Goal: Task Accomplishment & Management: Complete application form

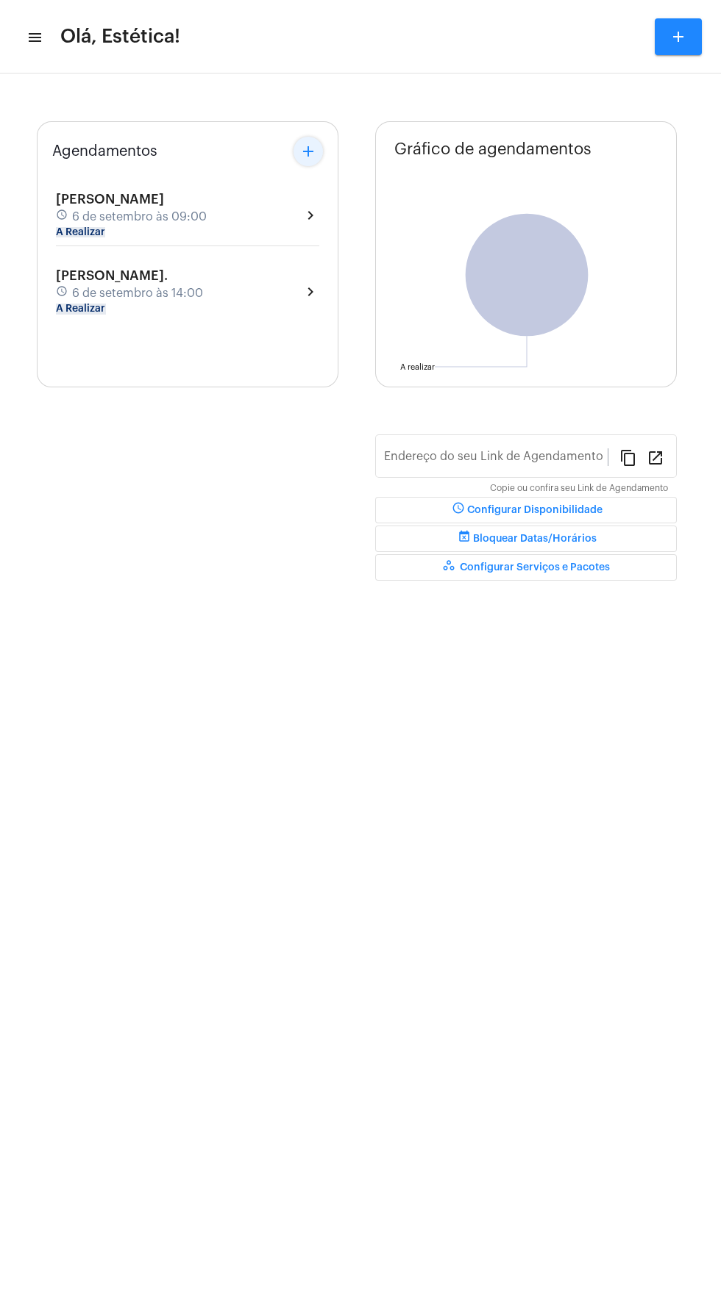
click at [309, 151] on mat-icon "add" at bounding box center [308, 152] width 18 height 18
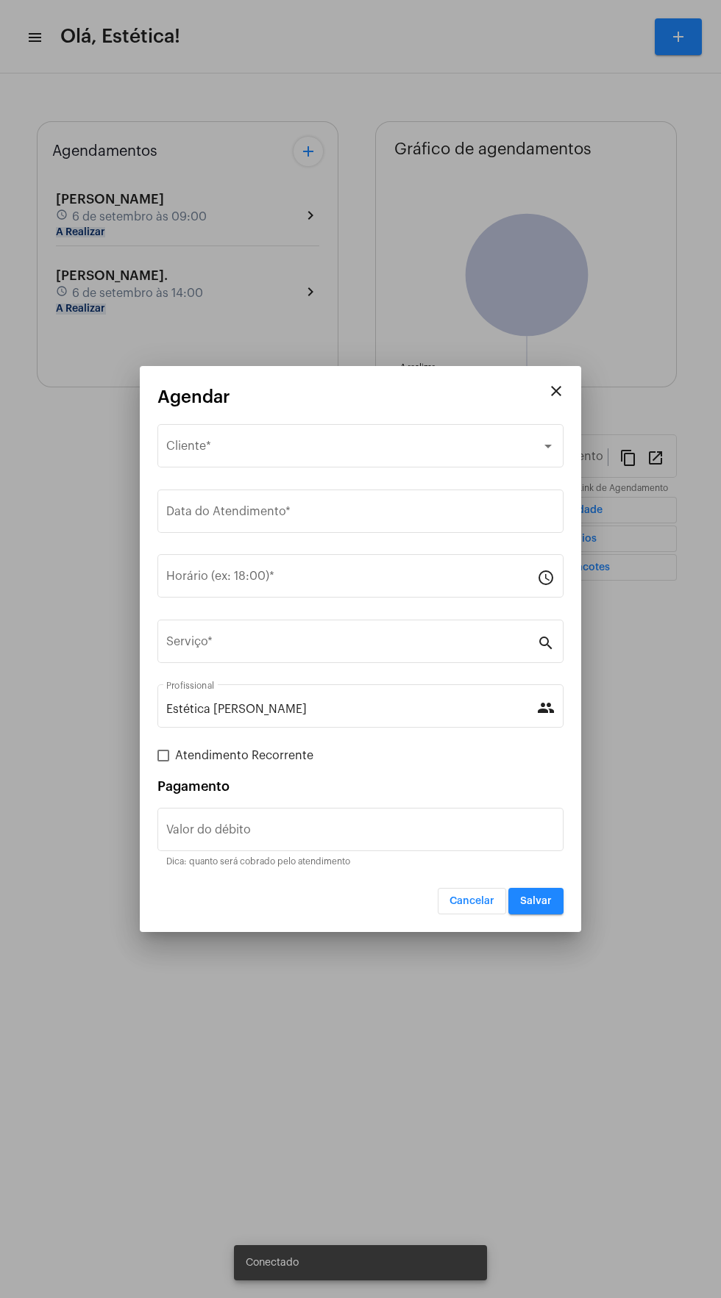
type input "[URL][DOMAIN_NAME]"
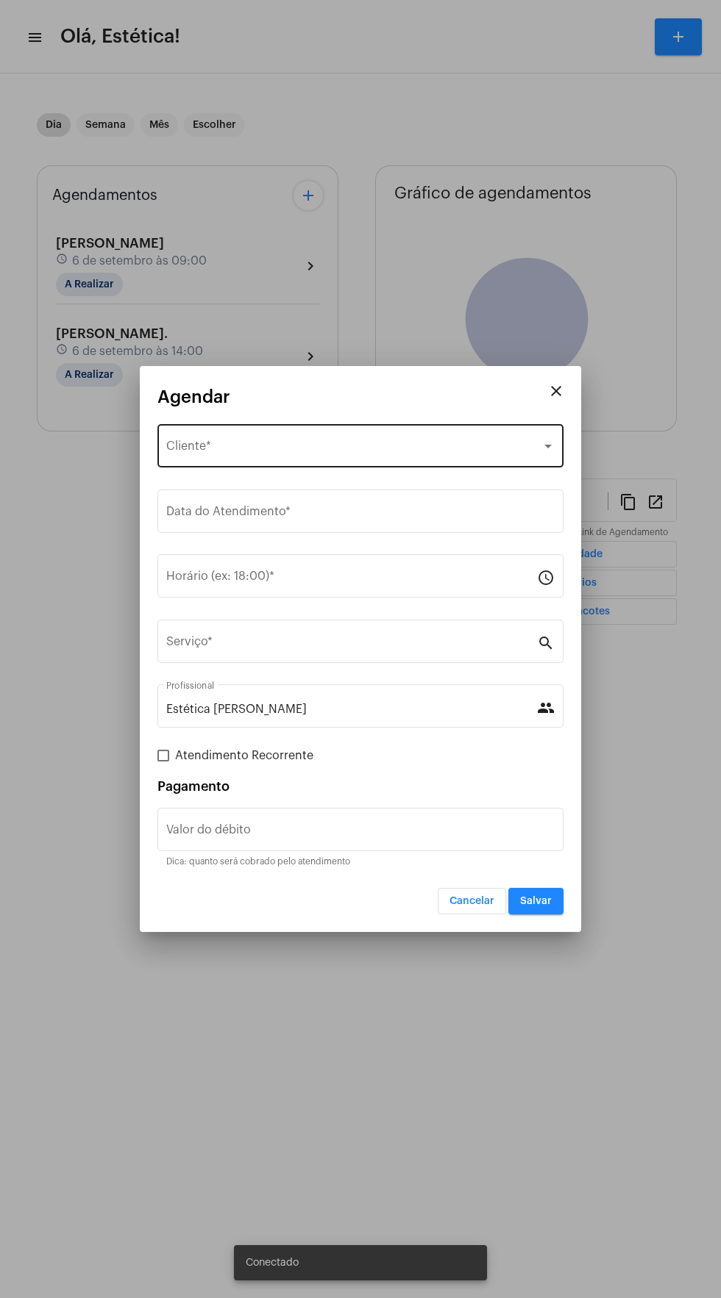
click at [365, 449] on div "Selecione o Cliente" at bounding box center [353, 449] width 375 height 13
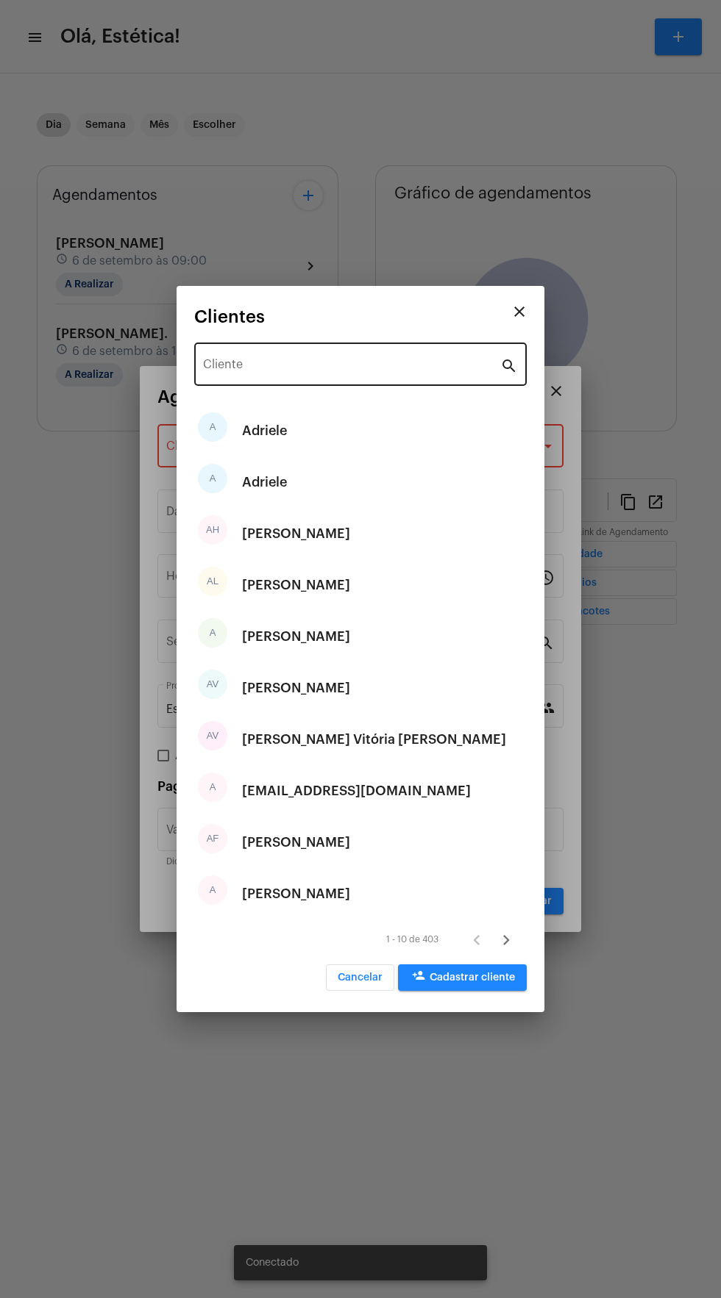
click at [347, 365] on input "Cliente" at bounding box center [351, 367] width 297 height 13
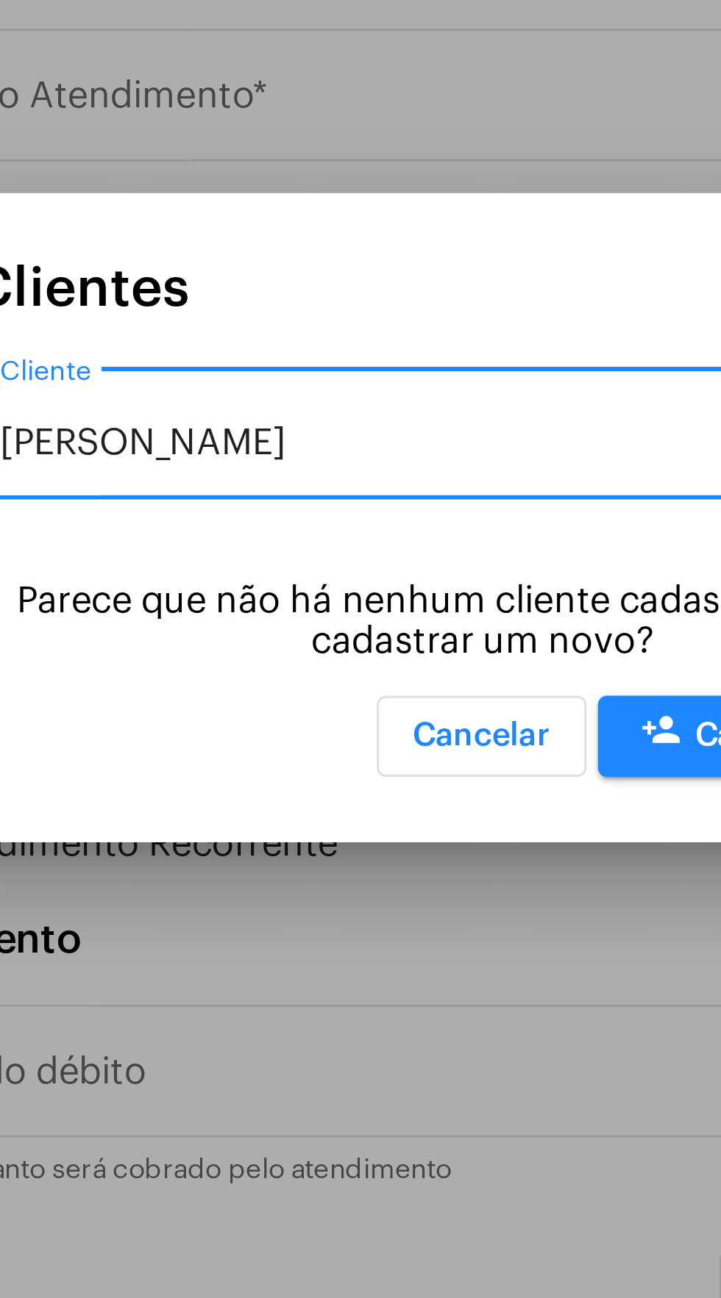
click at [318, 624] on input "[PERSON_NAME]" at bounding box center [351, 624] width 297 height 13
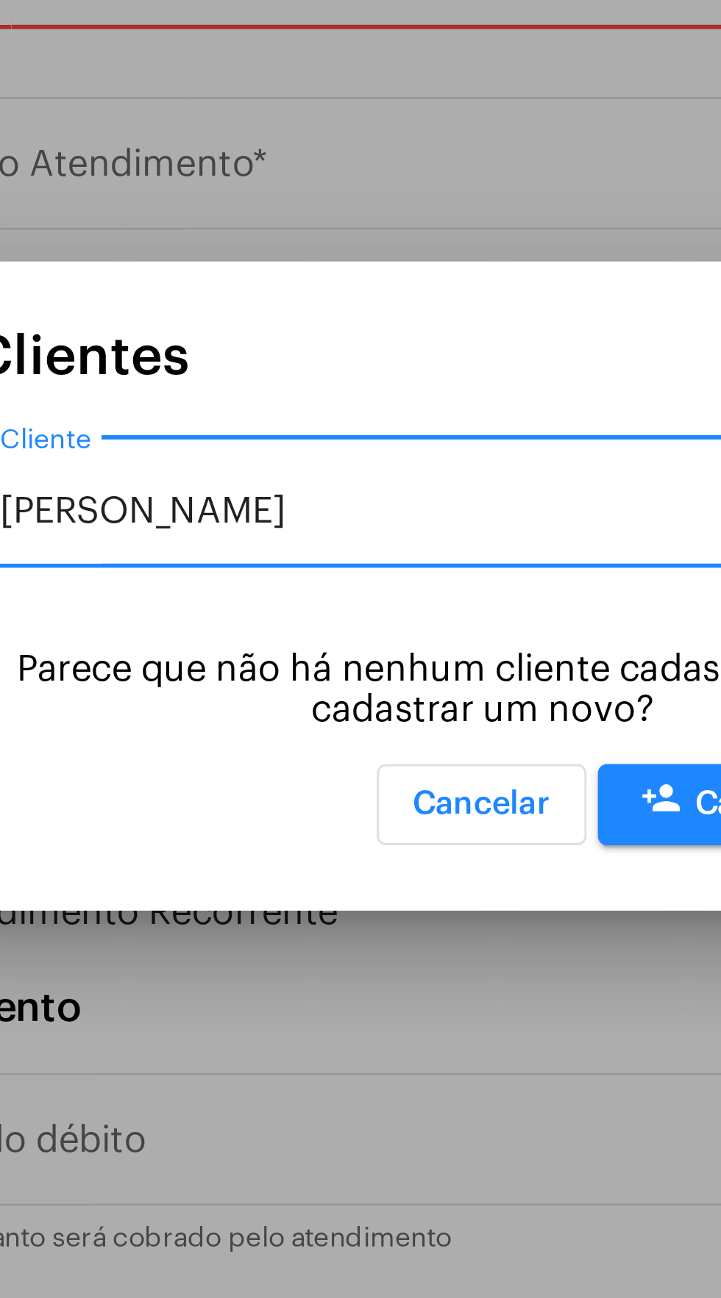
click at [301, 628] on input "[PERSON_NAME]" at bounding box center [351, 624] width 297 height 13
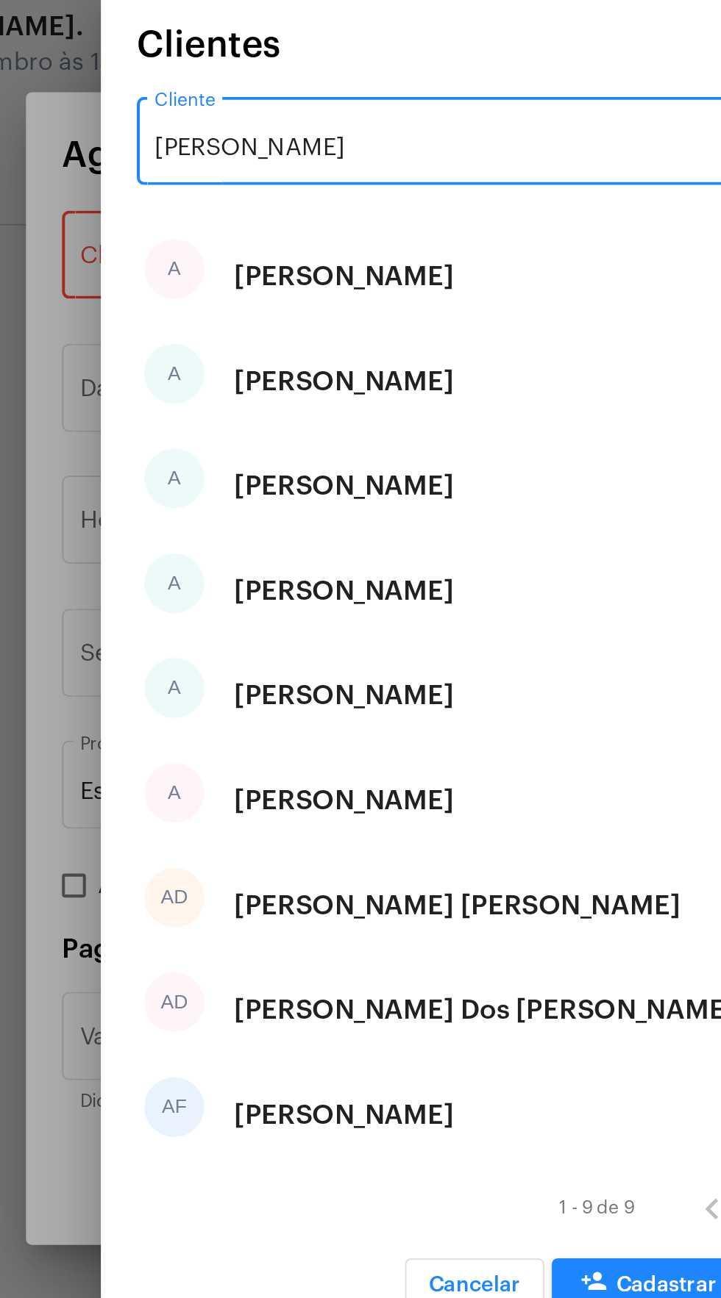
click at [306, 396] on input "[PERSON_NAME]" at bounding box center [351, 393] width 297 height 13
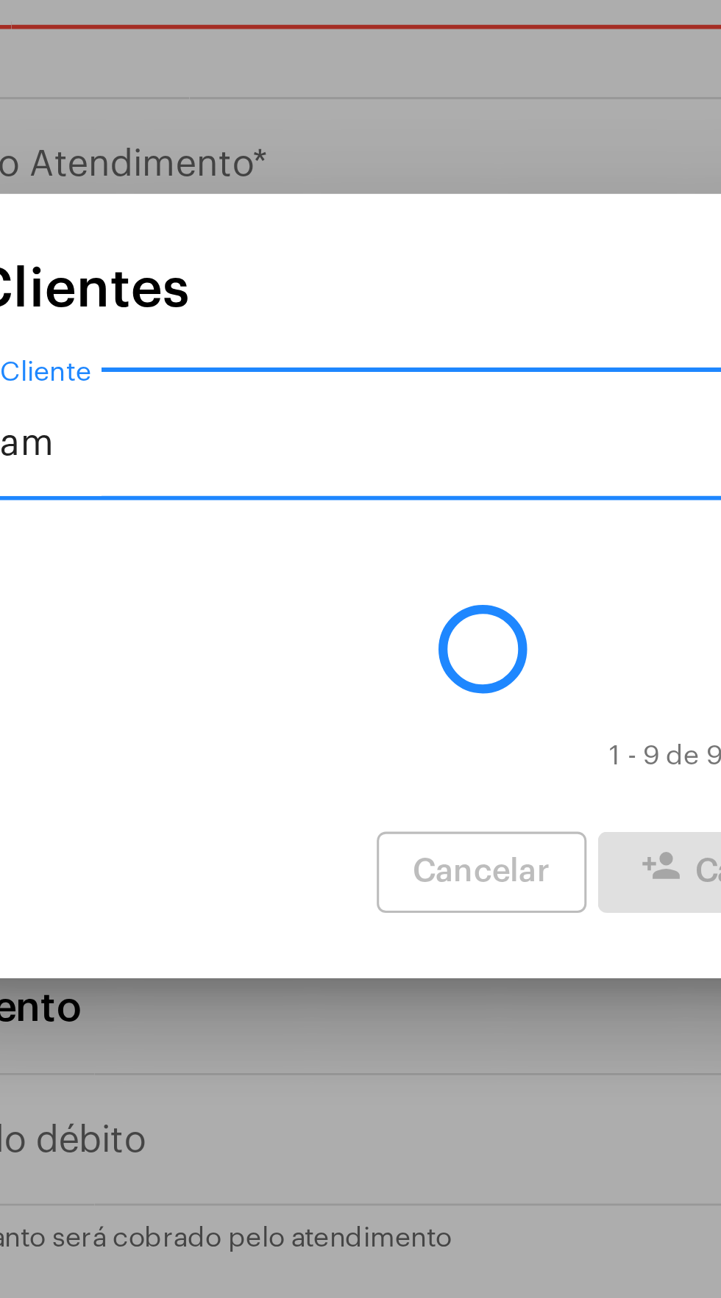
type input "a"
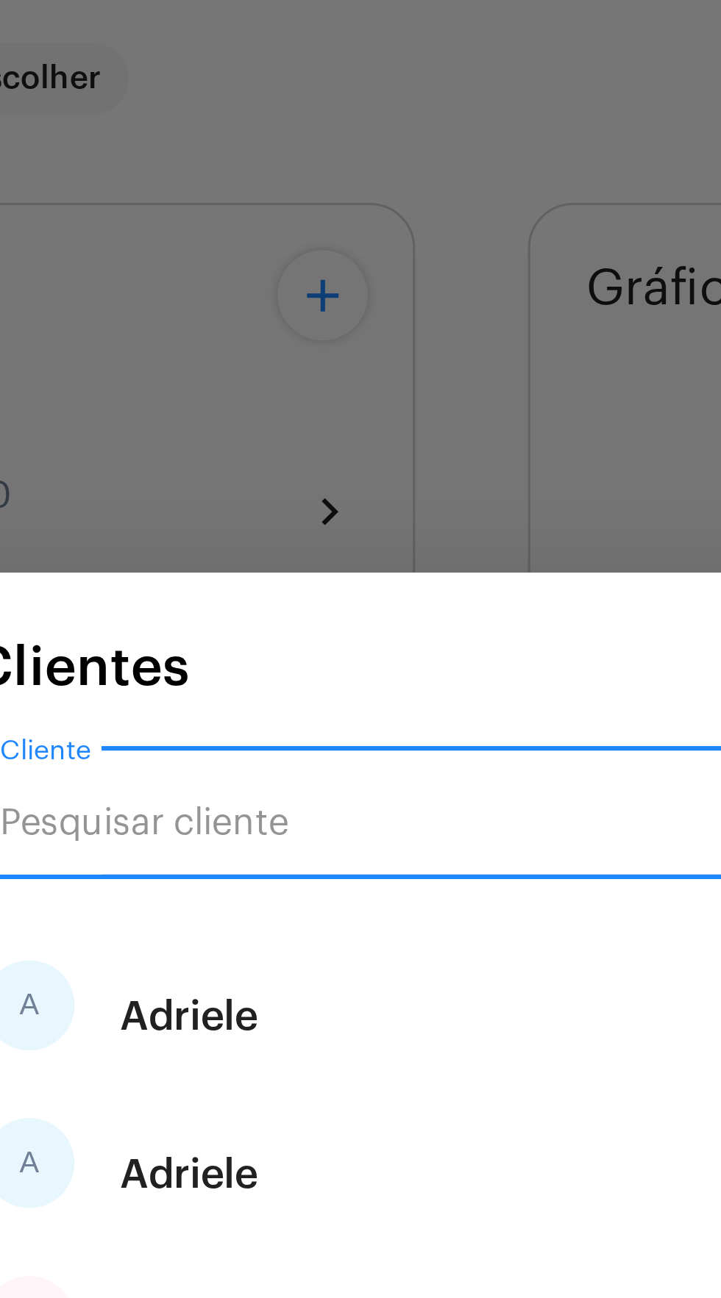
click at [304, 362] on input "Cliente" at bounding box center [351, 367] width 297 height 13
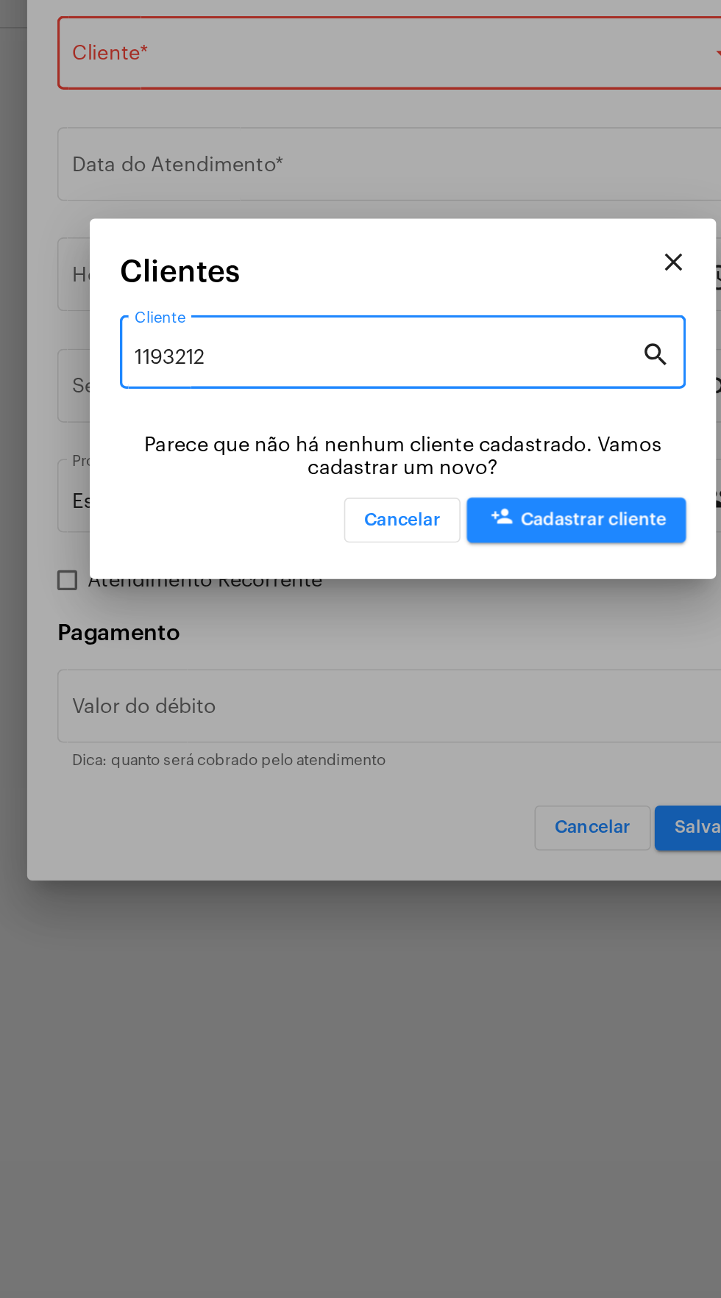
type input "1193212"
click at [369, 710] on button "Cancelar" at bounding box center [360, 720] width 68 height 26
